Goal: Check status: Check status

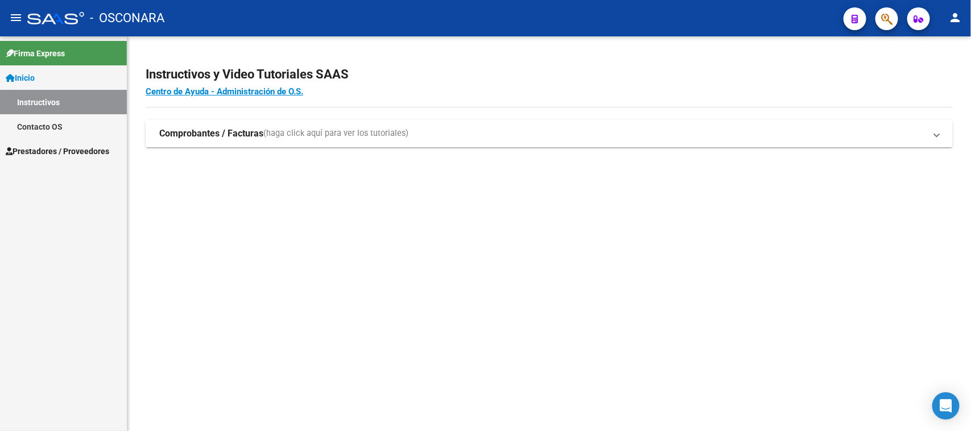
click at [203, 134] on strong "Comprobantes / Facturas" at bounding box center [211, 133] width 104 height 13
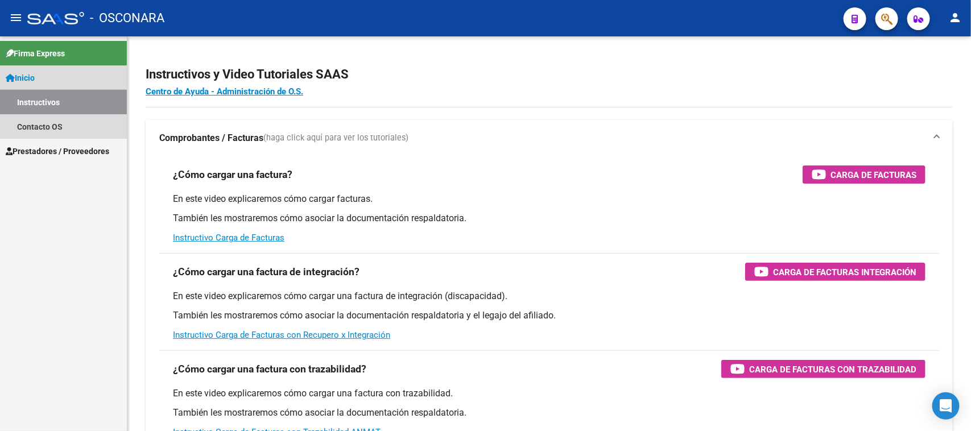
click at [32, 102] on link "Instructivos" at bounding box center [63, 102] width 127 height 24
click at [32, 123] on link "Contacto OS" at bounding box center [63, 126] width 127 height 24
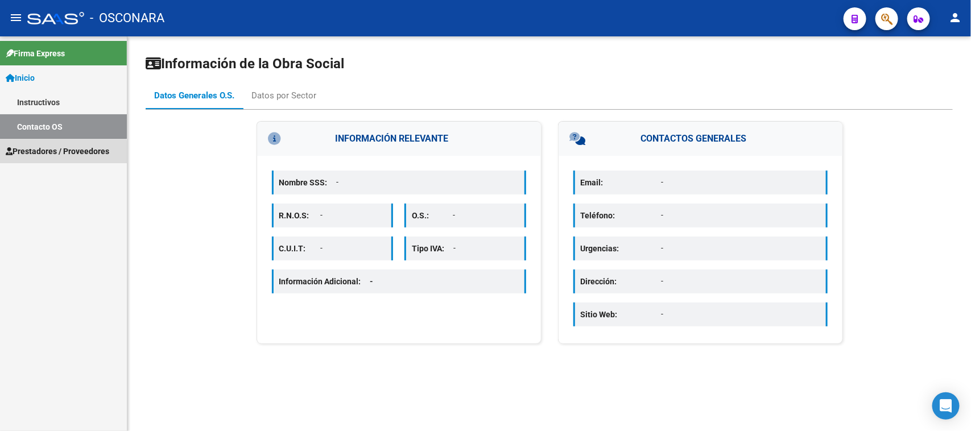
click at [29, 155] on span "Prestadores / Proveedores" at bounding box center [58, 151] width 104 height 13
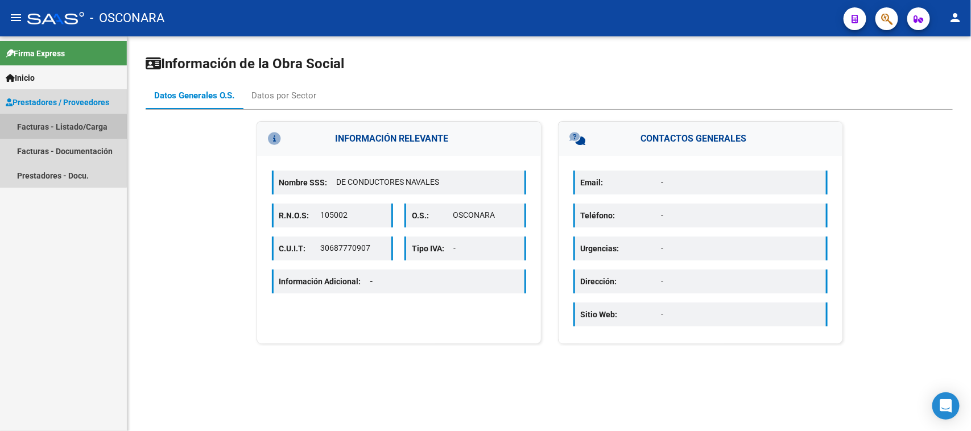
click at [39, 134] on link "Facturas - Listado/Carga" at bounding box center [63, 126] width 127 height 24
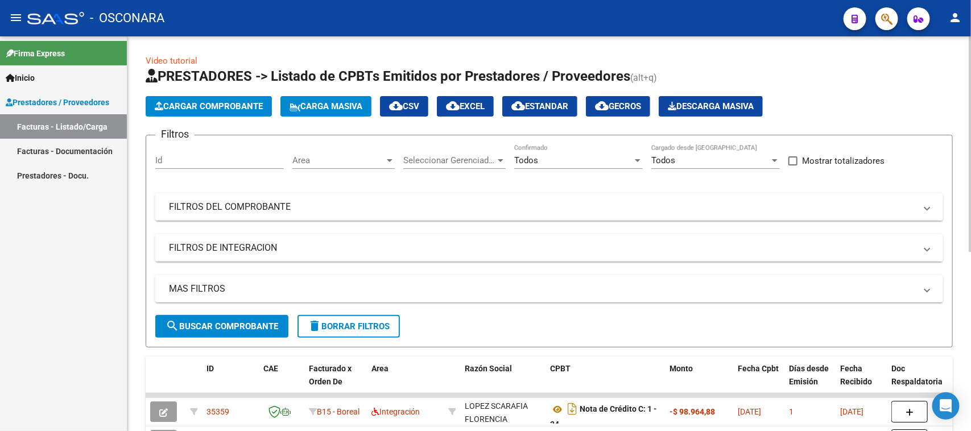
click at [293, 248] on mat-panel-title "FILTROS DE INTEGRACION" at bounding box center [542, 248] width 747 height 13
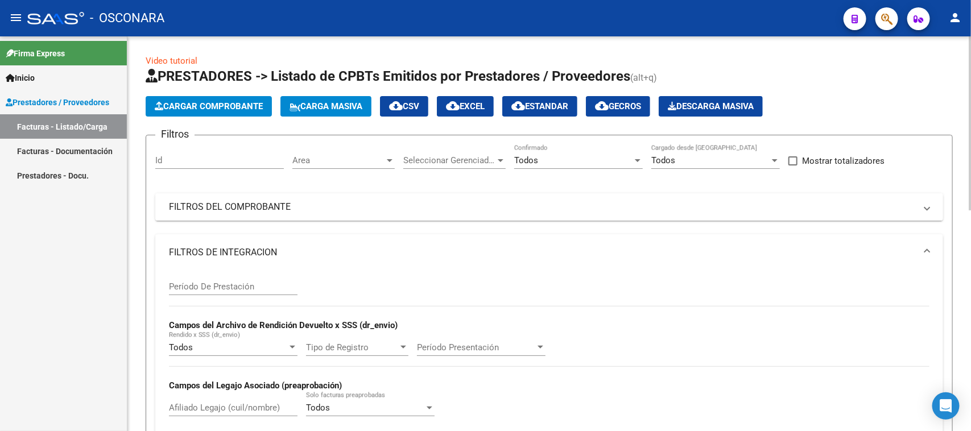
click at [396, 198] on mat-expansion-panel-header "FILTROS DEL COMPROBANTE" at bounding box center [549, 206] width 788 height 27
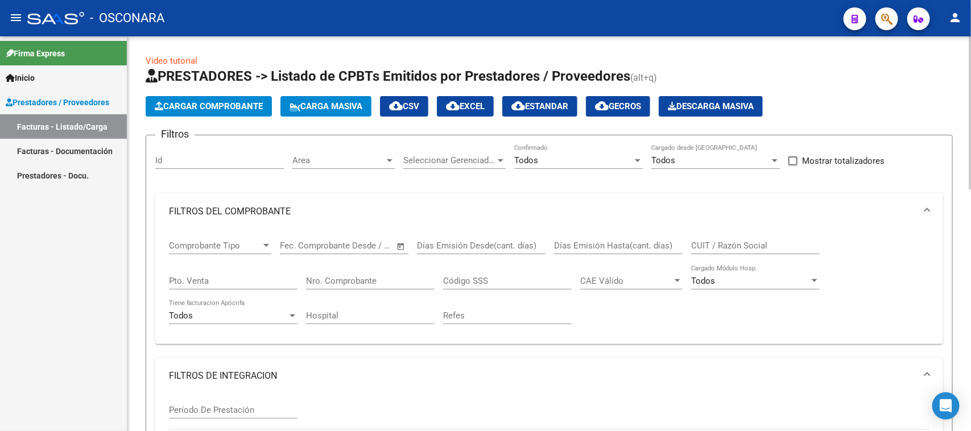
click at [706, 242] on input "CUIT / Razón Social" at bounding box center [755, 246] width 129 height 10
paste input "27264236652"
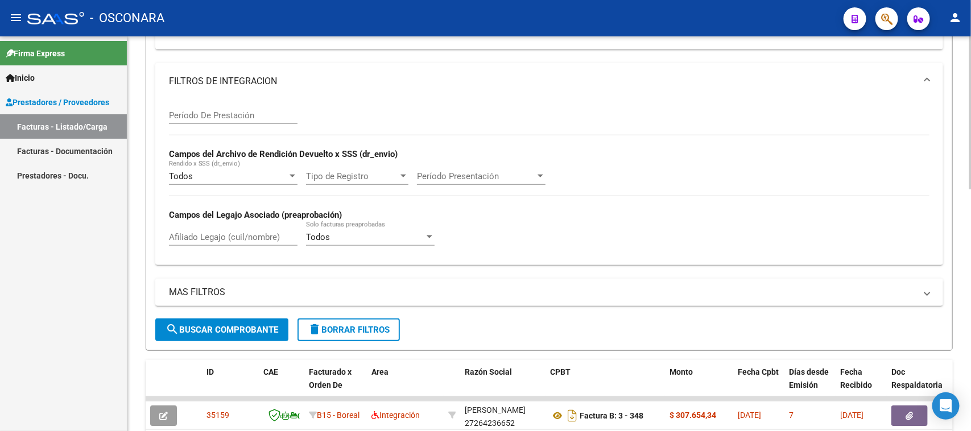
scroll to position [356, 0]
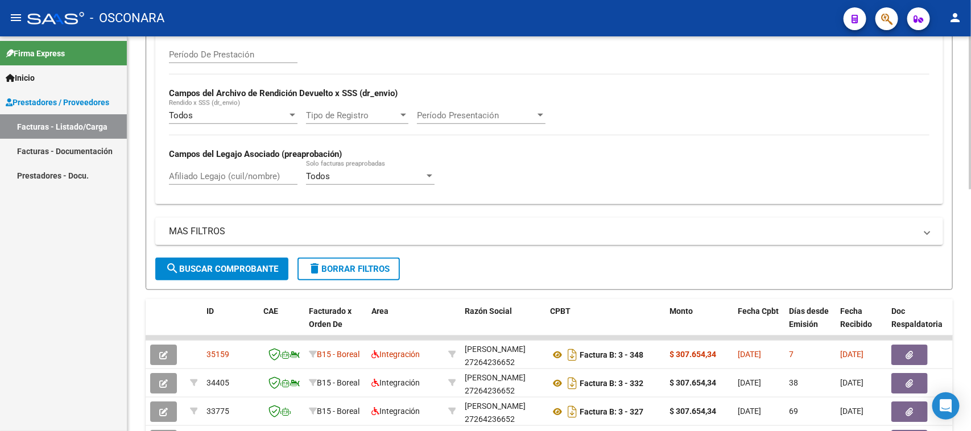
type input "27264236652"
click at [214, 266] on span "search Buscar Comprobante" at bounding box center [222, 269] width 113 height 10
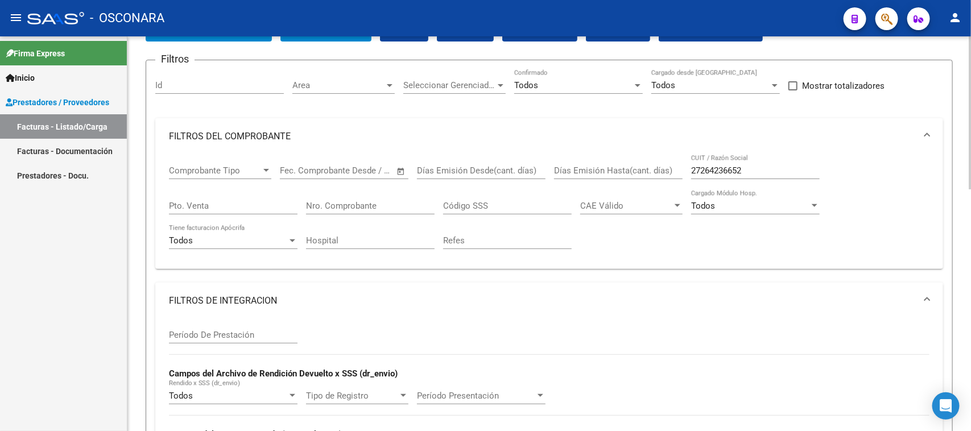
scroll to position [71, 0]
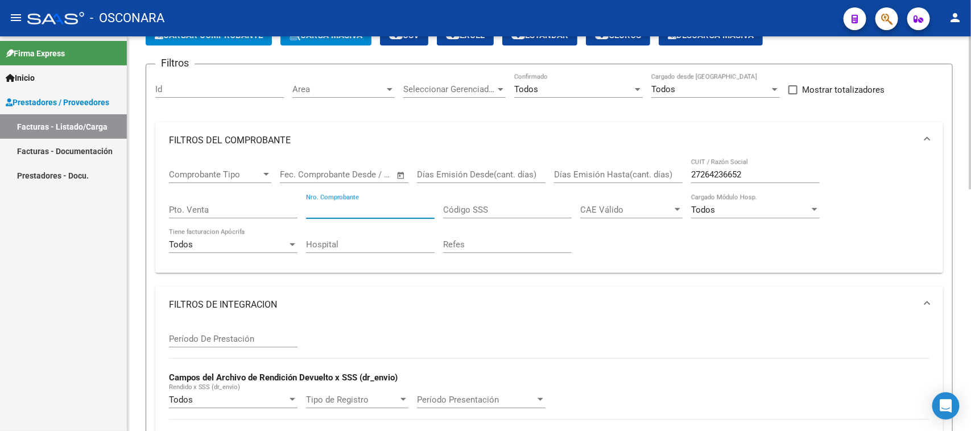
click at [317, 209] on input "Nro. Comprobante" at bounding box center [370, 210] width 129 height 10
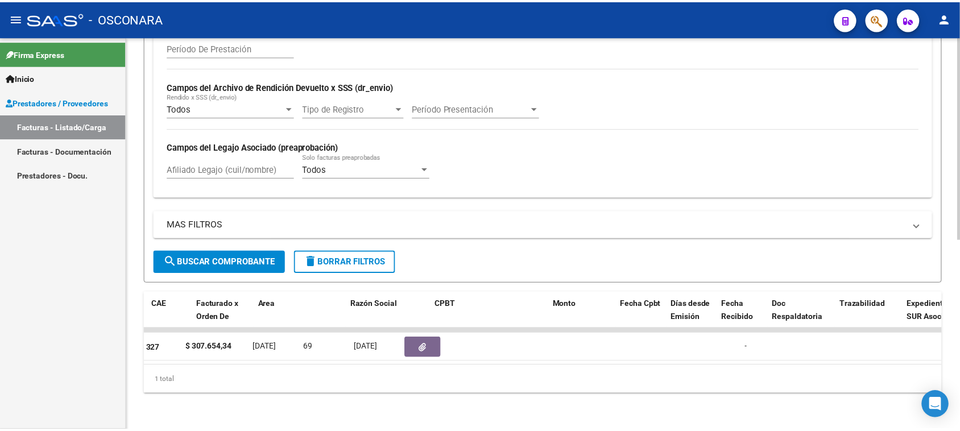
scroll to position [0, 0]
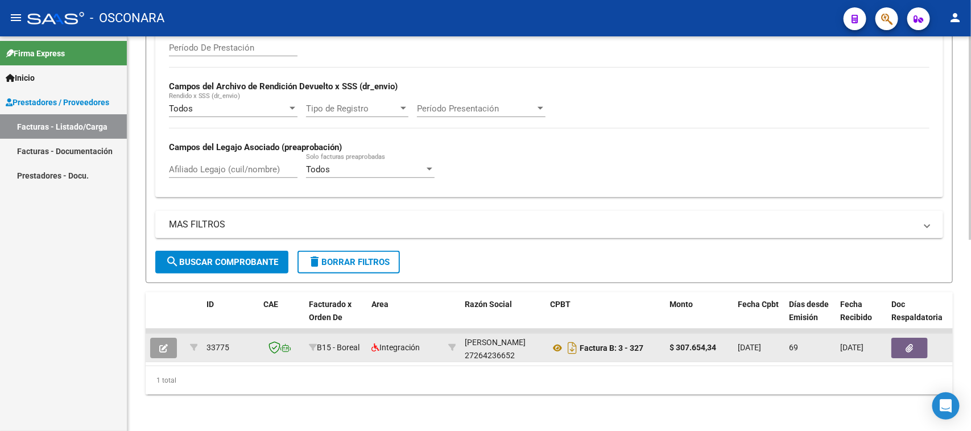
type input "327"
click at [163, 344] on icon "button" at bounding box center [163, 348] width 9 height 9
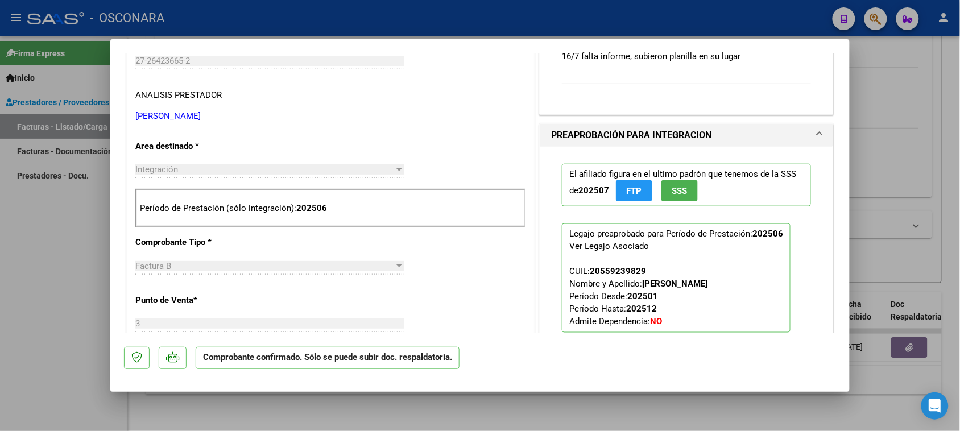
scroll to position [356, 0]
